Goal: Information Seeking & Learning: Learn about a topic

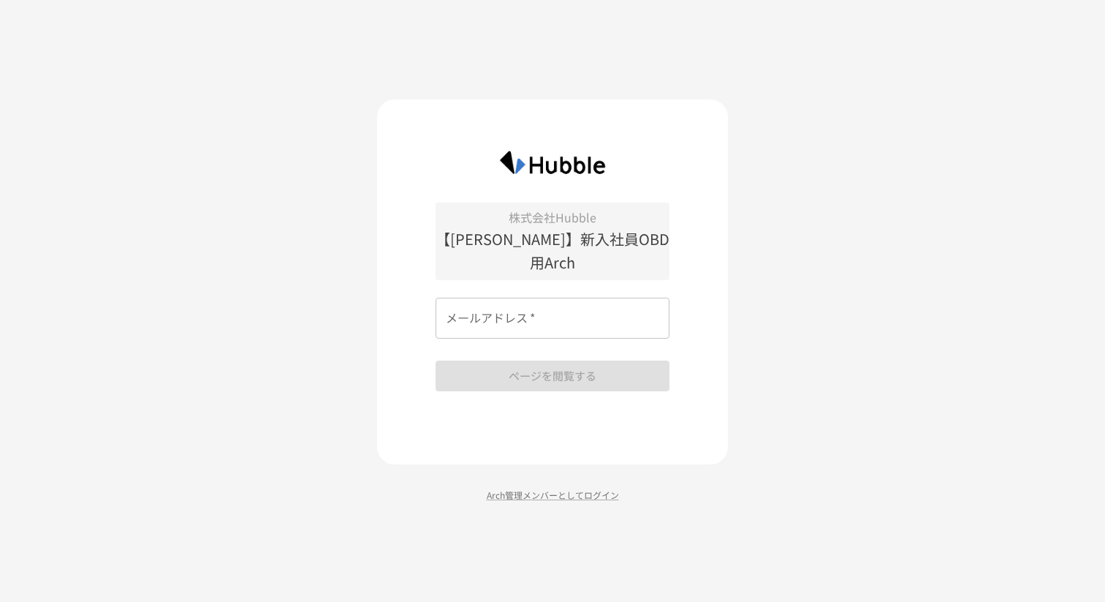
click at [529, 298] on input "メールアドレス   *" at bounding box center [553, 318] width 234 height 41
click at [558, 181] on img at bounding box center [553, 162] width 132 height 38
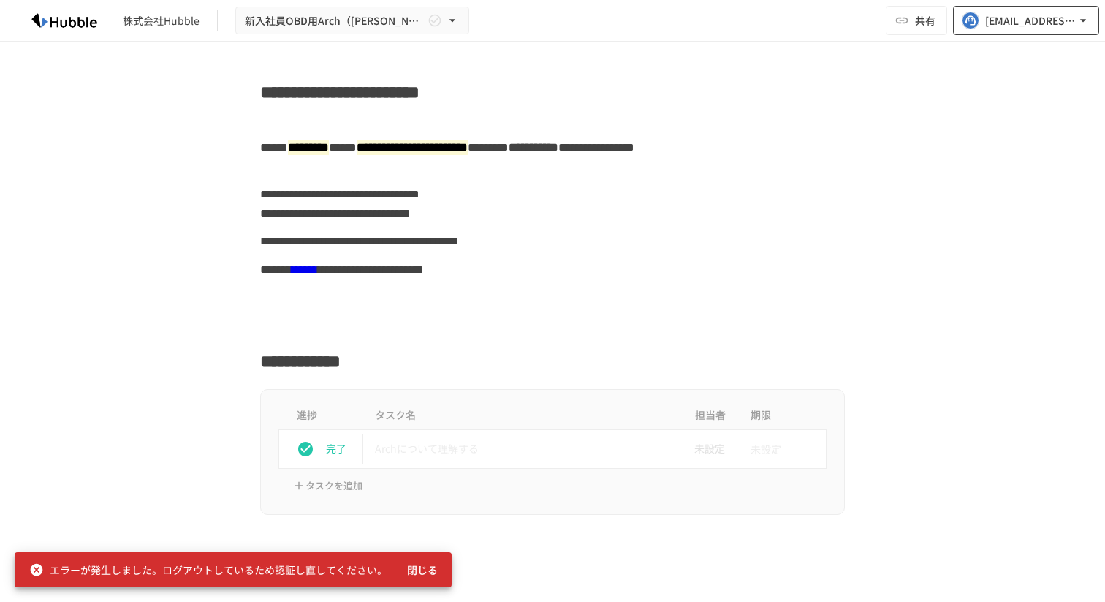
click at [1018, 8] on button "support@hubble-inc.jp" at bounding box center [1026, 20] width 146 height 29
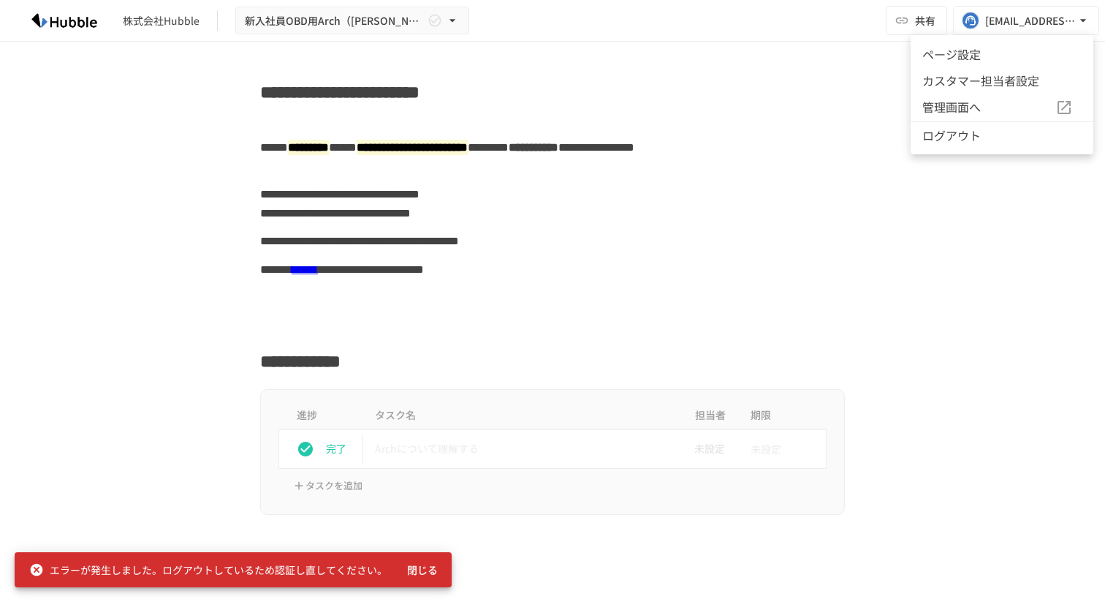
click at [975, 132] on li "ログアウト" at bounding box center [1002, 134] width 183 height 27
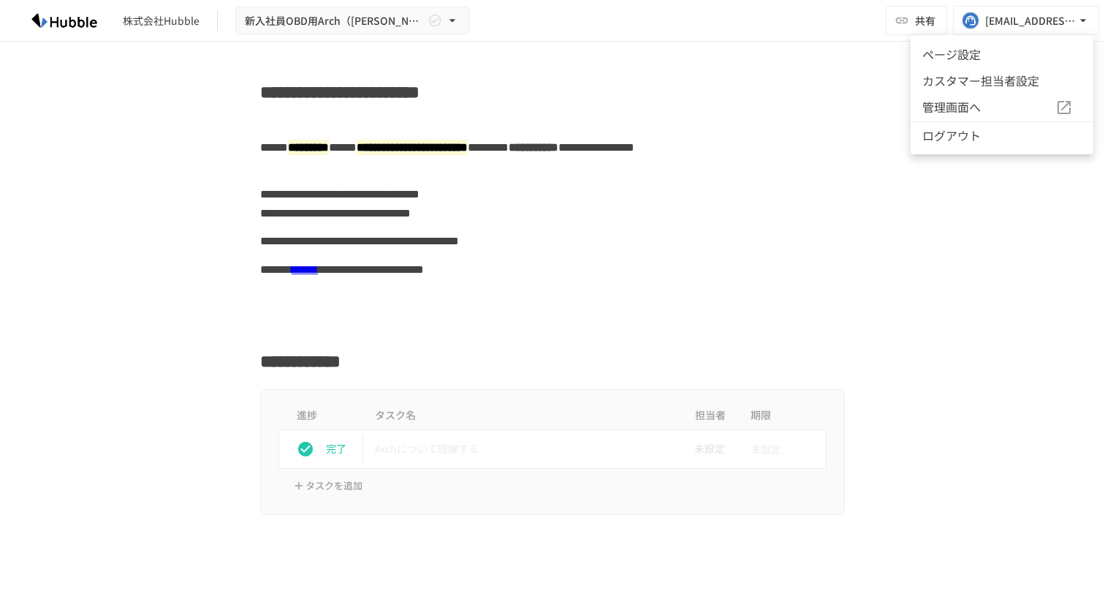
click at [945, 144] on li "ログアウト" at bounding box center [1002, 134] width 183 height 27
click at [810, 48] on div at bounding box center [552, 301] width 1105 height 602
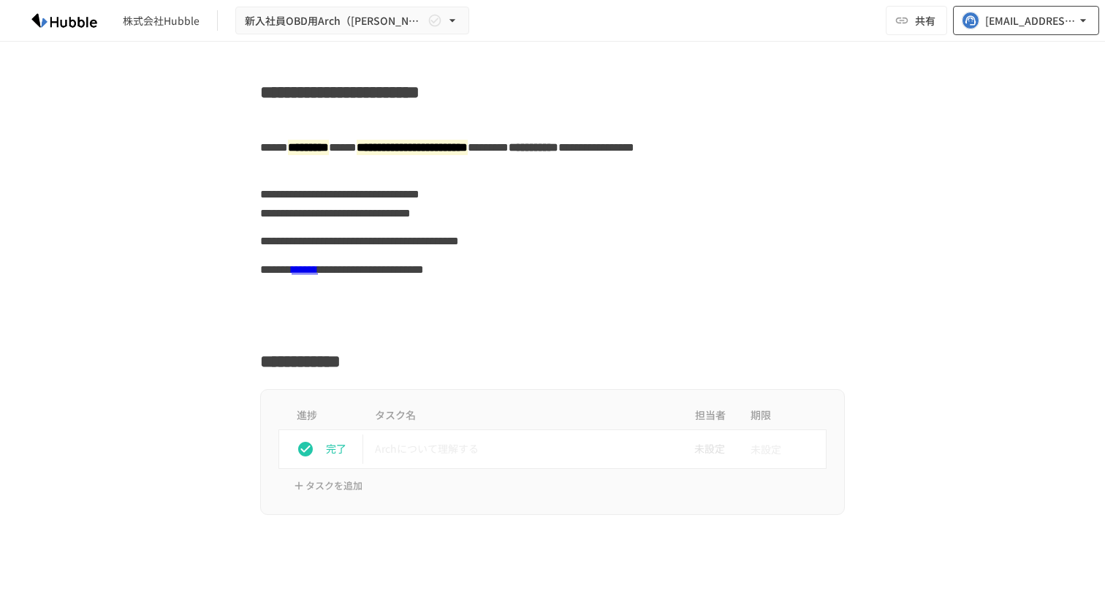
click at [978, 28] on span "button" at bounding box center [971, 21] width 18 height 18
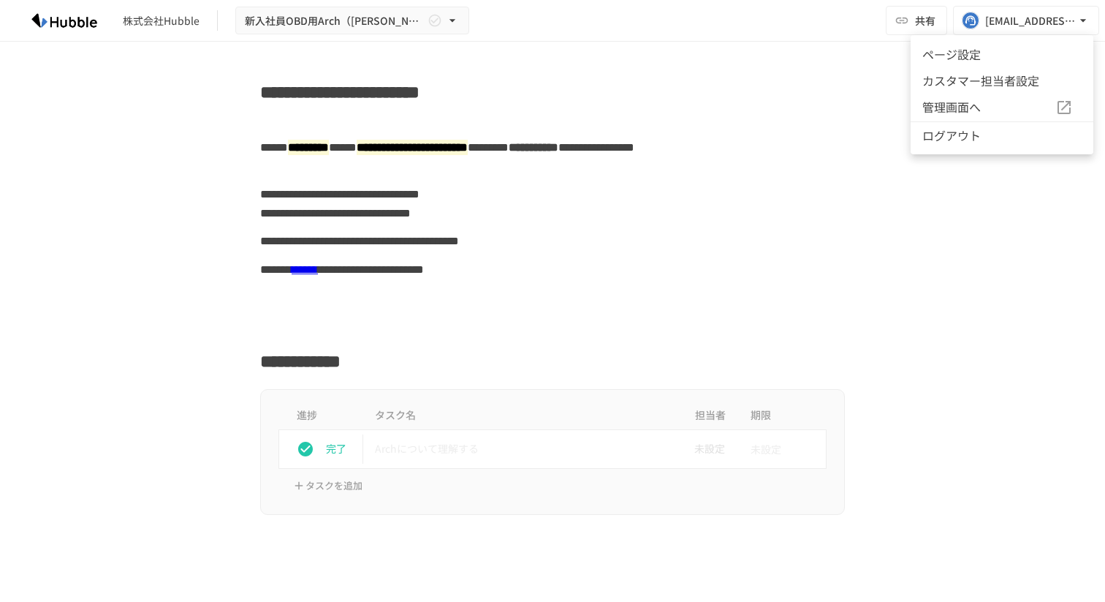
click at [970, 137] on li "ログアウト" at bounding box center [1002, 134] width 183 height 27
click at [987, 80] on li "カスタマー担当者設定" at bounding box center [1002, 80] width 183 height 26
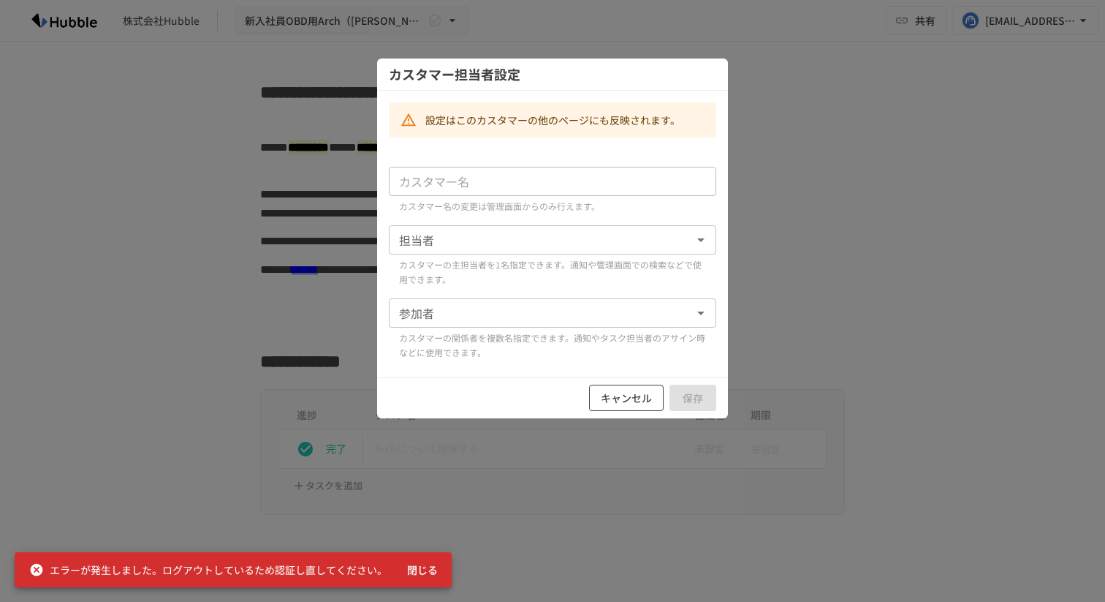
click at [626, 397] on button "キャンセル" at bounding box center [626, 398] width 75 height 27
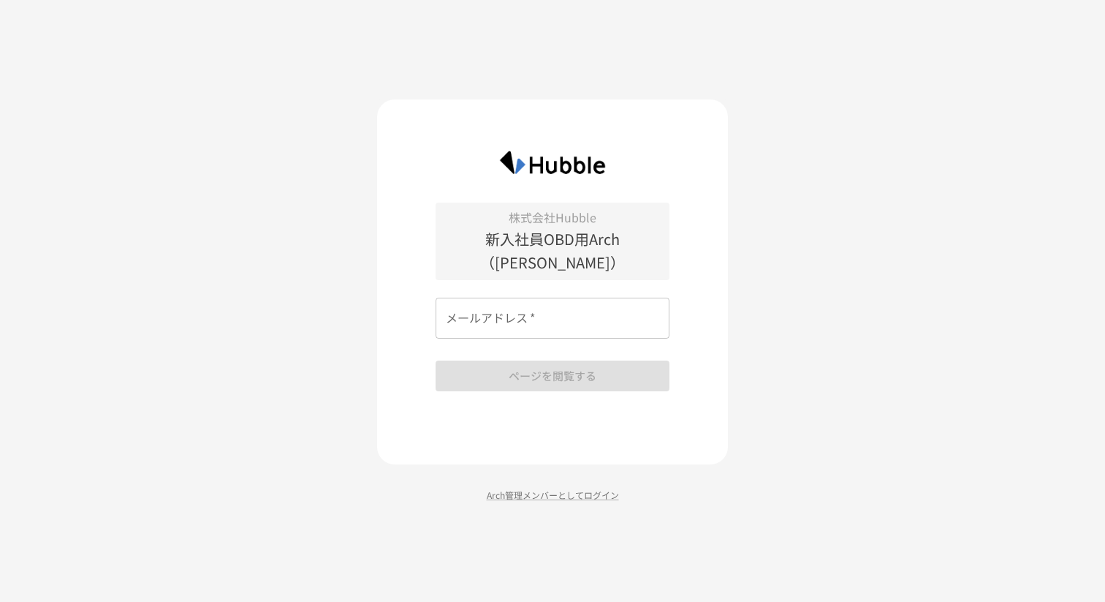
click at [539, 249] on p "新入社員OBD用Arch（[PERSON_NAME]）" at bounding box center [553, 250] width 234 height 47
click at [515, 298] on input "メールアドレス   *" at bounding box center [553, 318] width 234 height 41
type input "**********"
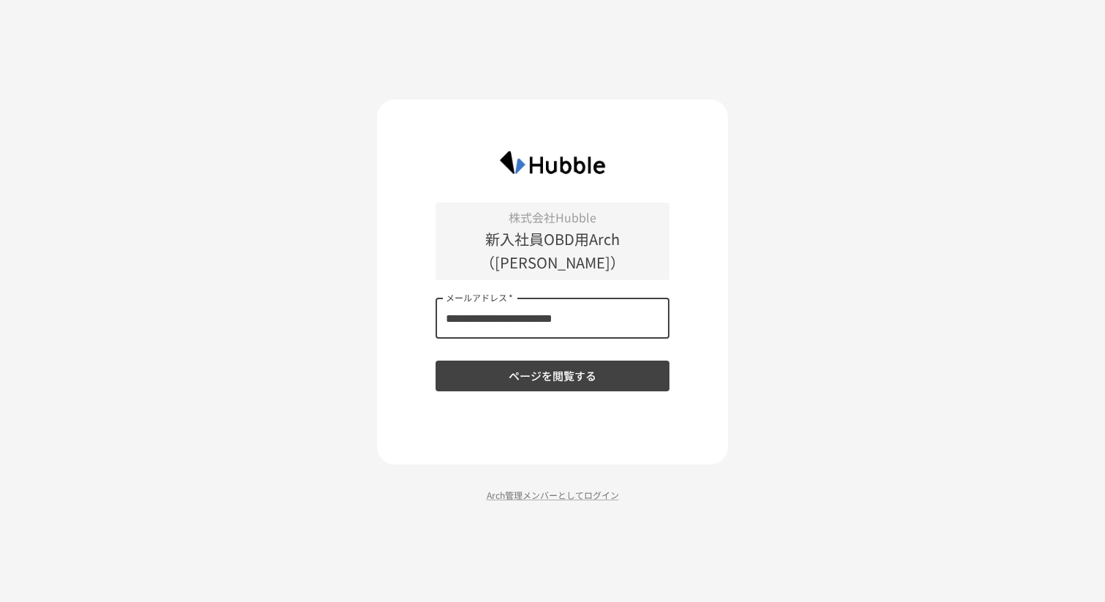
click at [524, 367] on button "ページを閲覧する" at bounding box center [553, 375] width 234 height 31
